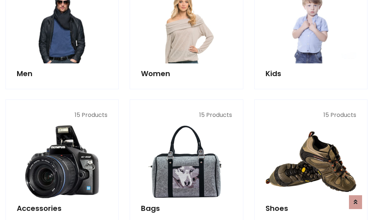
scroll to position [243, 0]
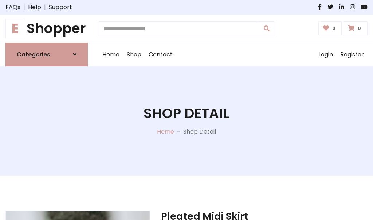
click at [47, 28] on h1 "E Shopper" at bounding box center [46, 28] width 82 height 16
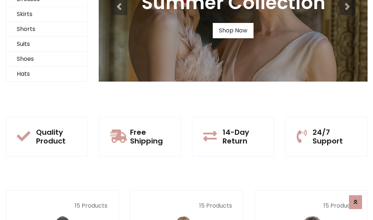
scroll to position [70, 0]
